Goal: Use online tool/utility: Use online tool/utility

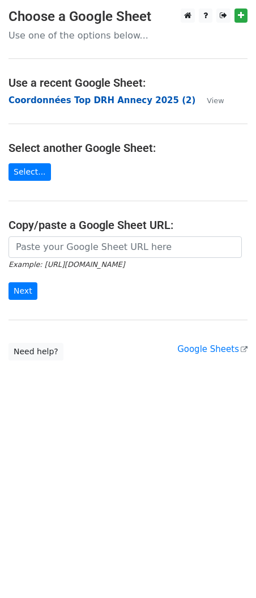
click at [63, 102] on strong "Coordonnées Top DRH Annecy 2025 (2)" at bounding box center [102, 100] width 187 height 10
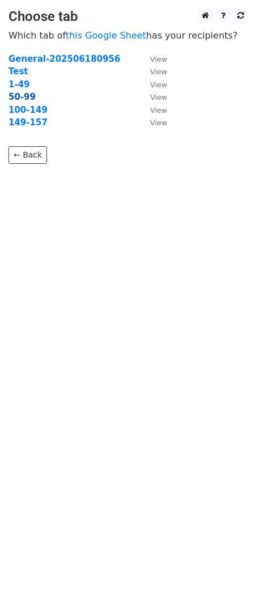
click at [23, 99] on strong "50-99" at bounding box center [22, 97] width 27 height 10
